Goal: Information Seeking & Learning: Compare options

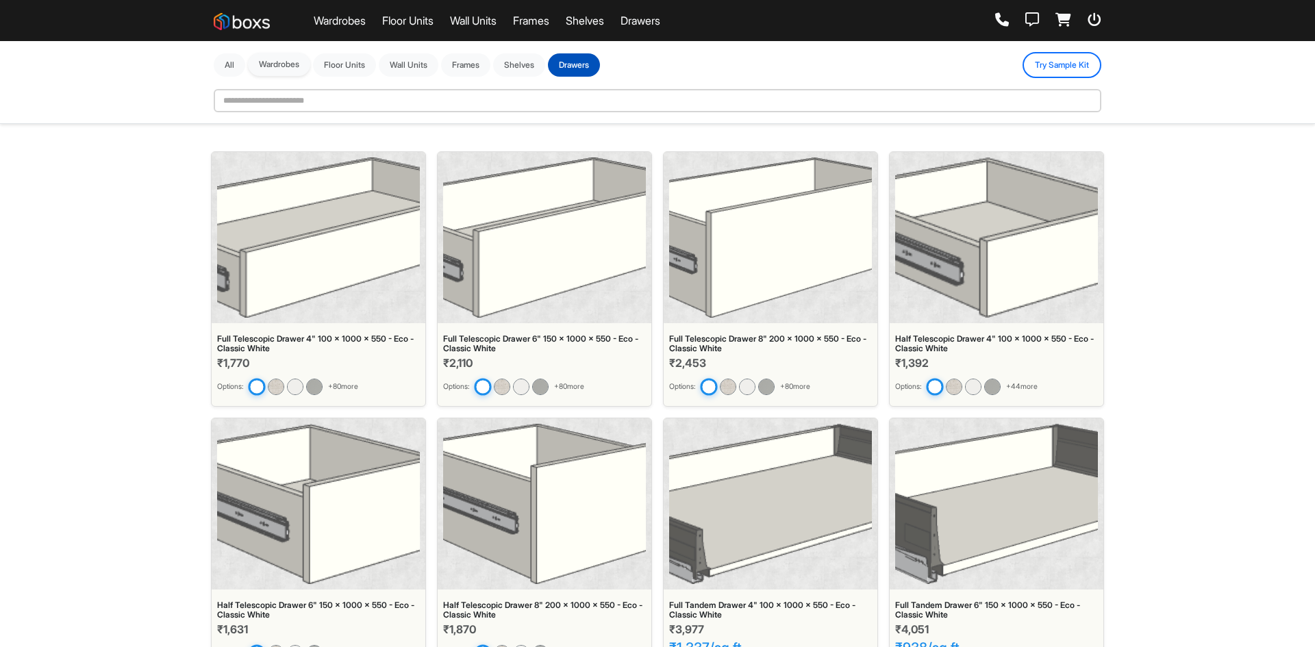
click at [290, 71] on button "Wardrobes" at bounding box center [279, 64] width 62 height 23
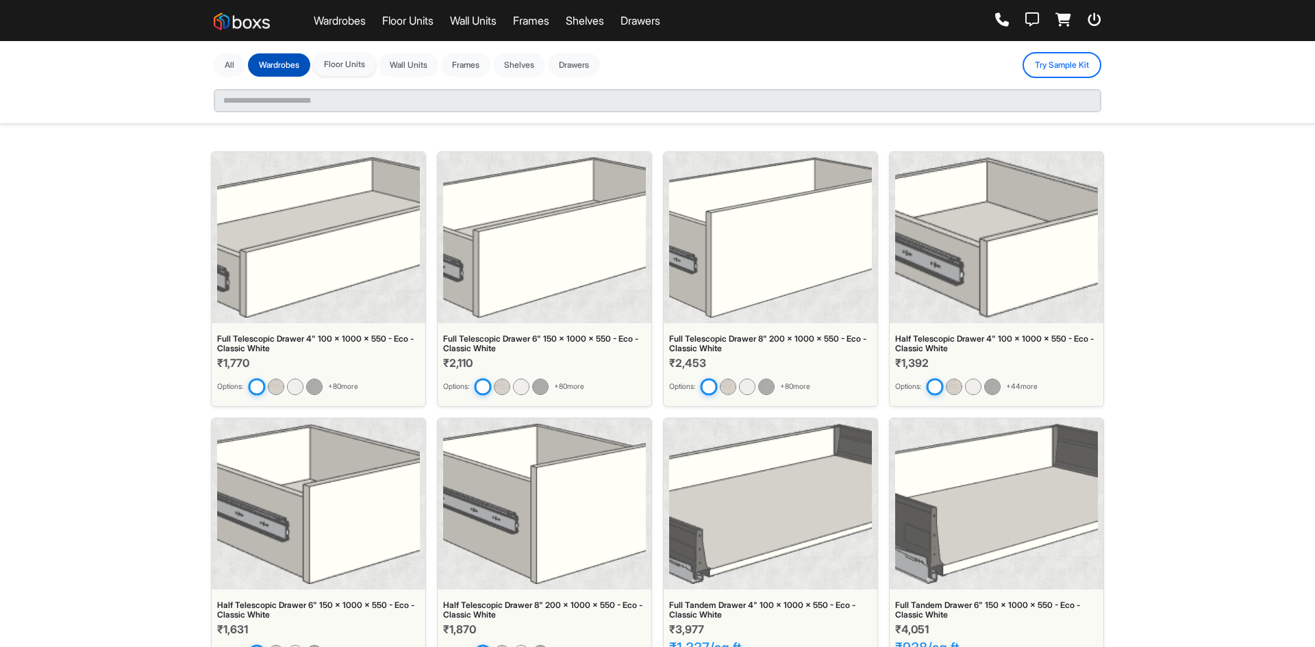
click at [336, 60] on button "Floor Units" at bounding box center [344, 64] width 63 height 23
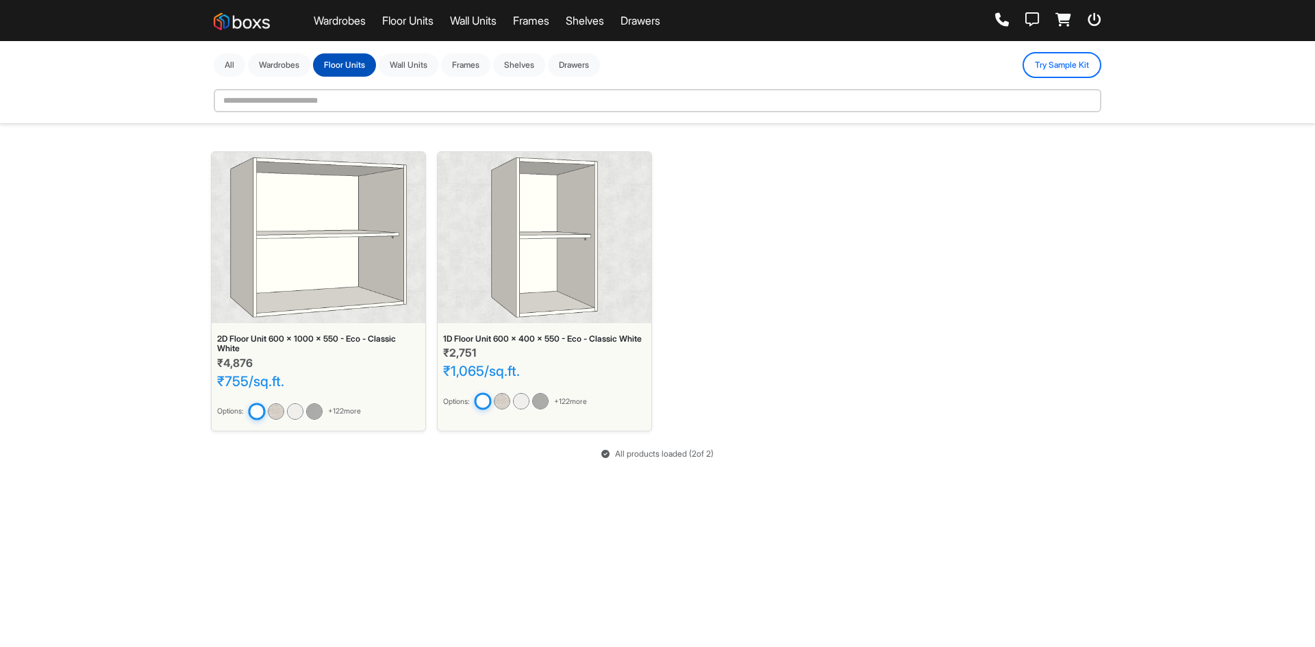
click at [335, 277] on img at bounding box center [318, 238] width 177 height 160
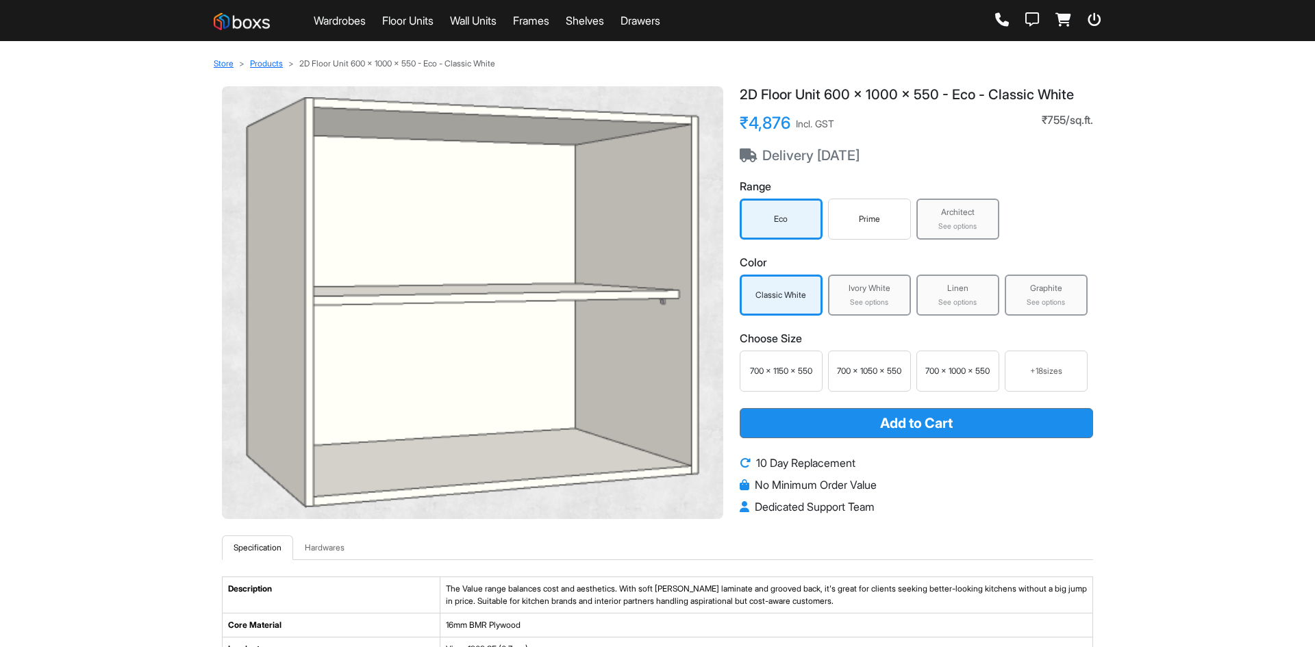
click at [845, 223] on div "Prime" at bounding box center [870, 219] width 76 height 12
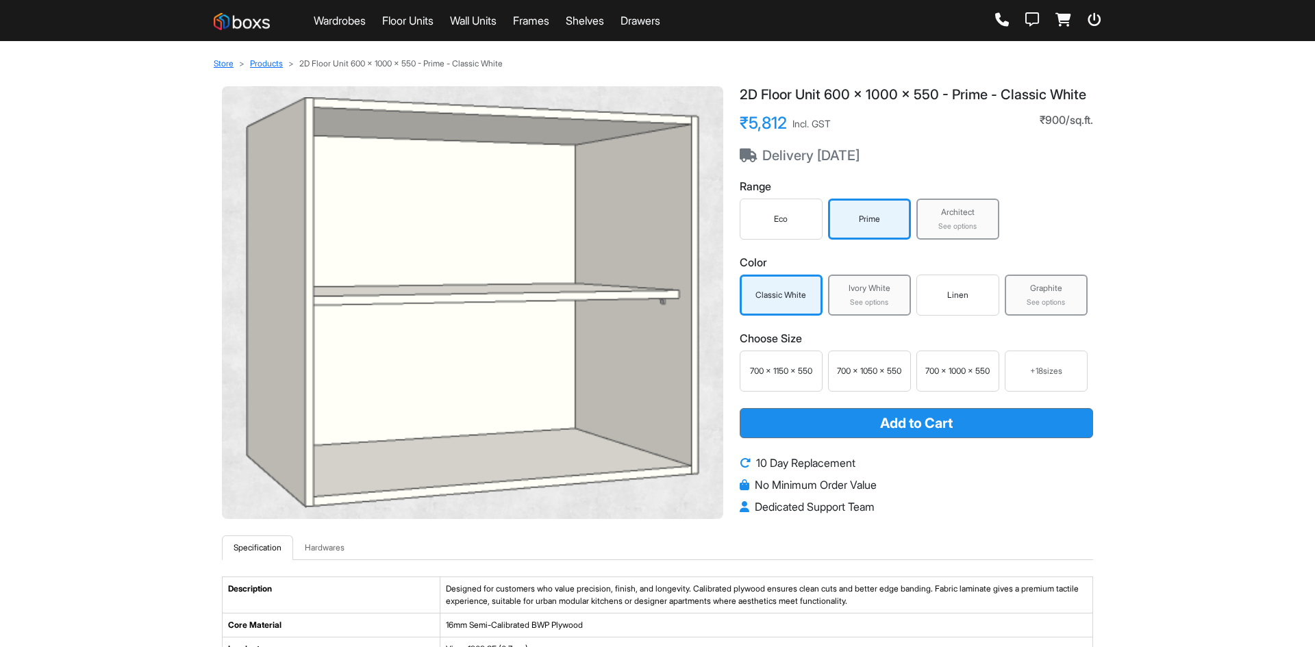
click at [965, 221] on div "See options" at bounding box center [958, 226] width 75 height 11
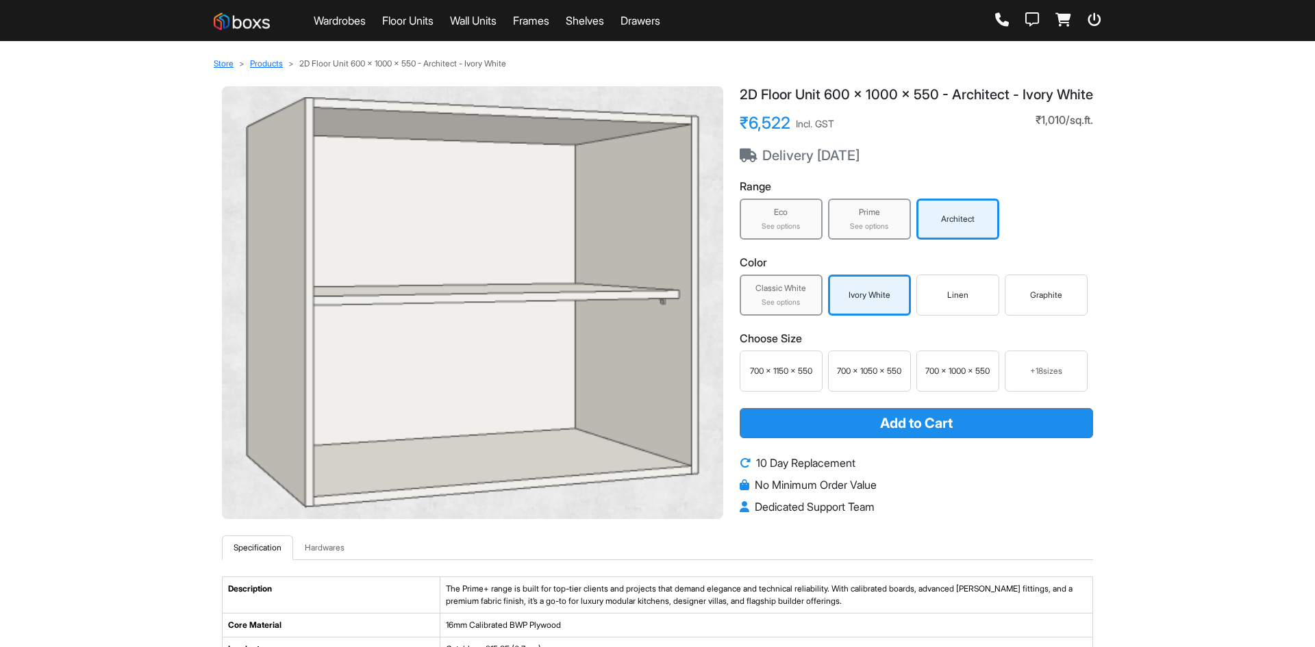
click at [982, 301] on div "Linen" at bounding box center [958, 295] width 76 height 12
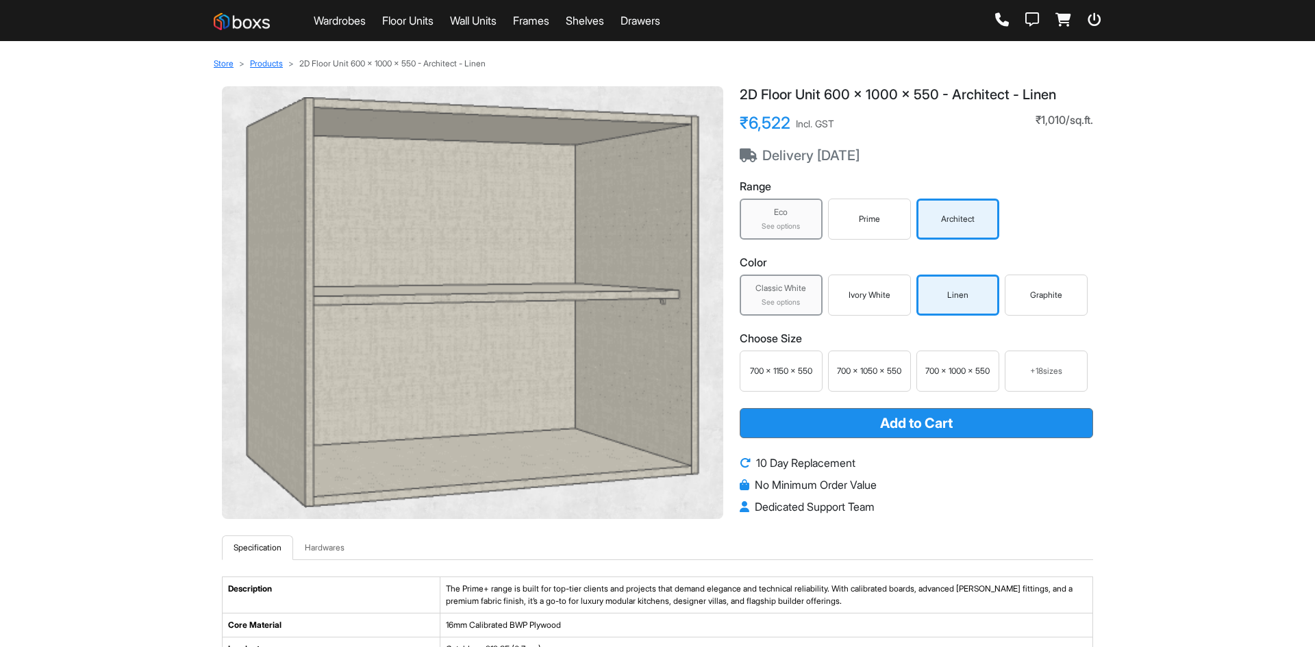
click at [797, 226] on div "See options" at bounding box center [781, 226] width 75 height 11
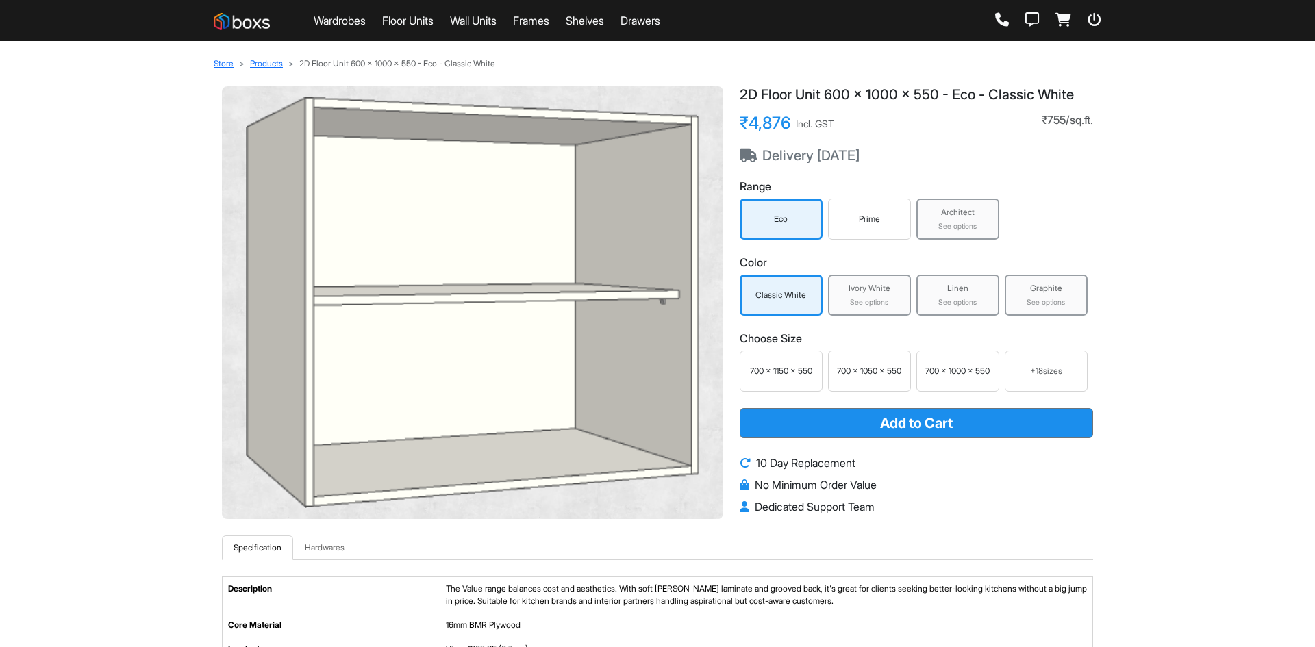
click at [497, 21] on link "Wall Units" at bounding box center [473, 20] width 47 height 16
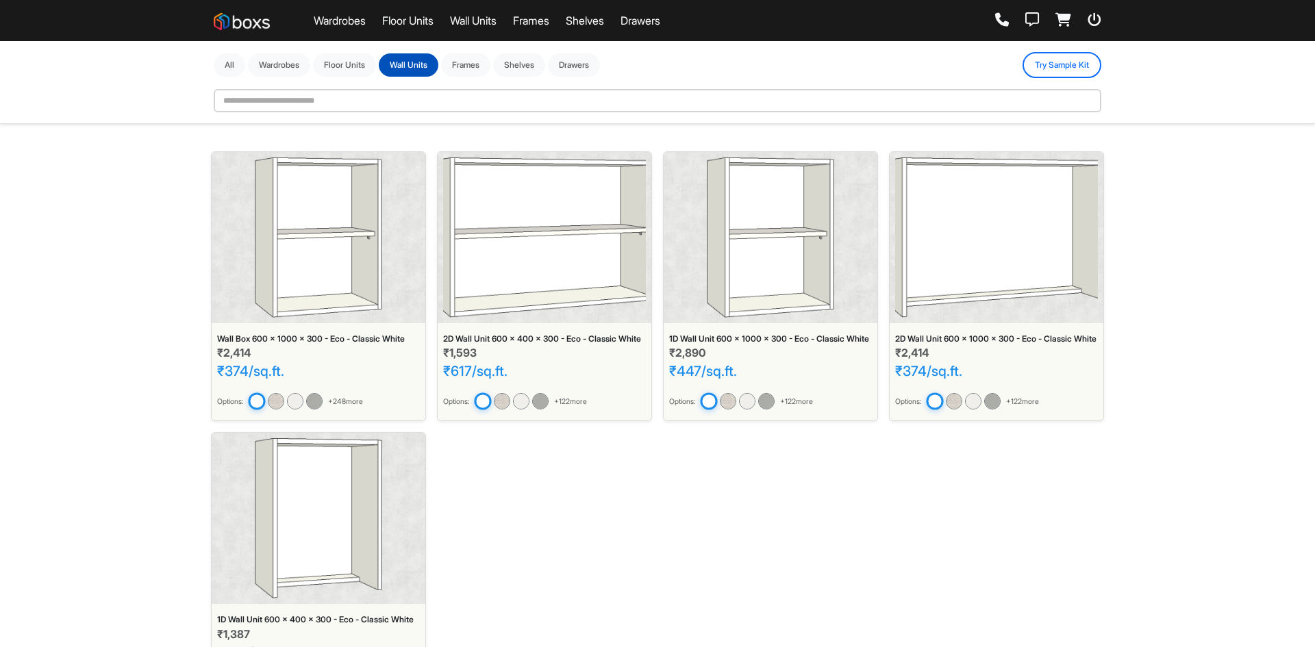
scroll to position [69, 0]
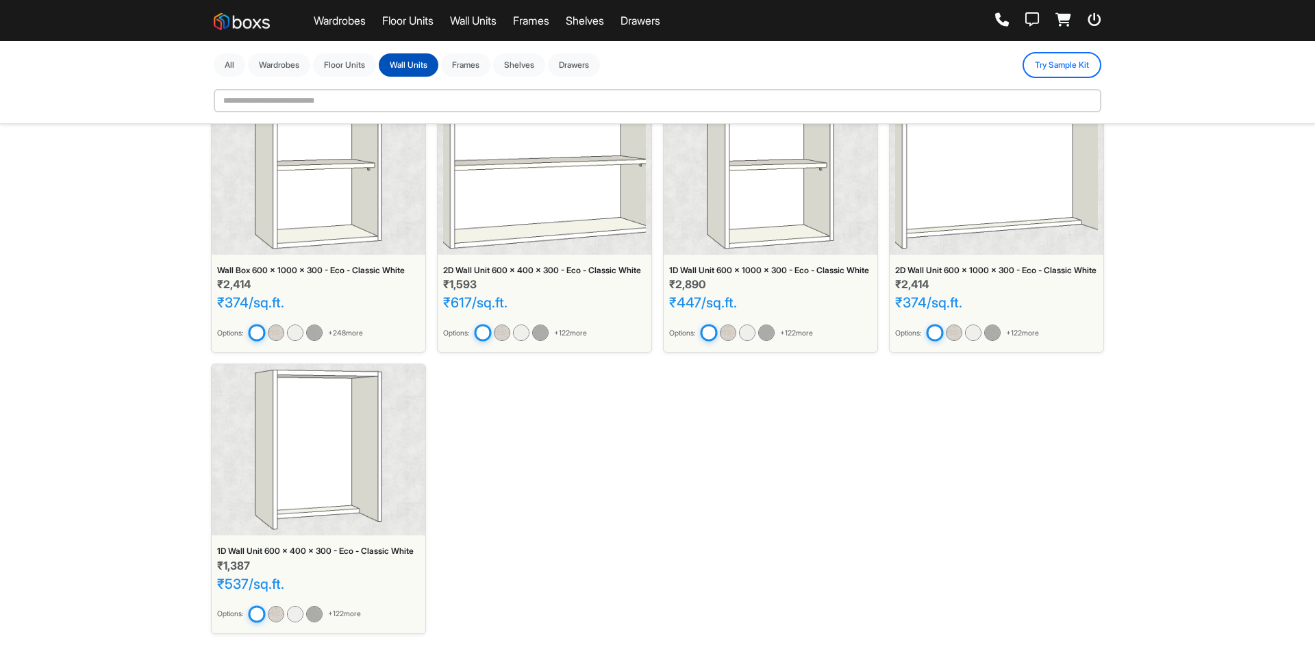
click at [329, 27] on link "Wardrobes" at bounding box center [340, 20] width 52 height 16
